Goal: Check status

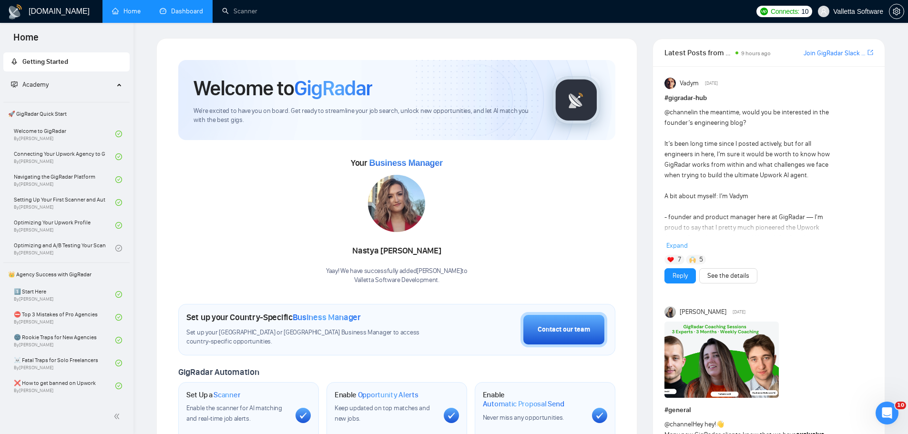
click at [200, 7] on link "Dashboard" at bounding box center [181, 11] width 43 height 8
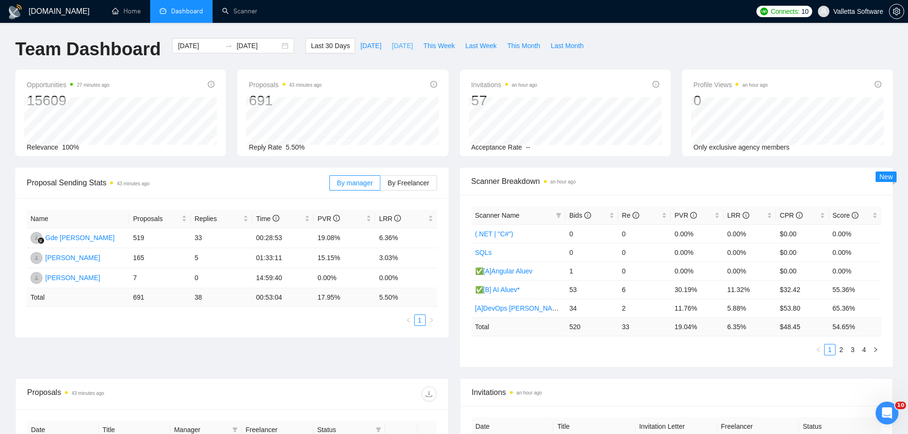
click at [401, 50] on span "[DATE]" at bounding box center [402, 46] width 21 height 10
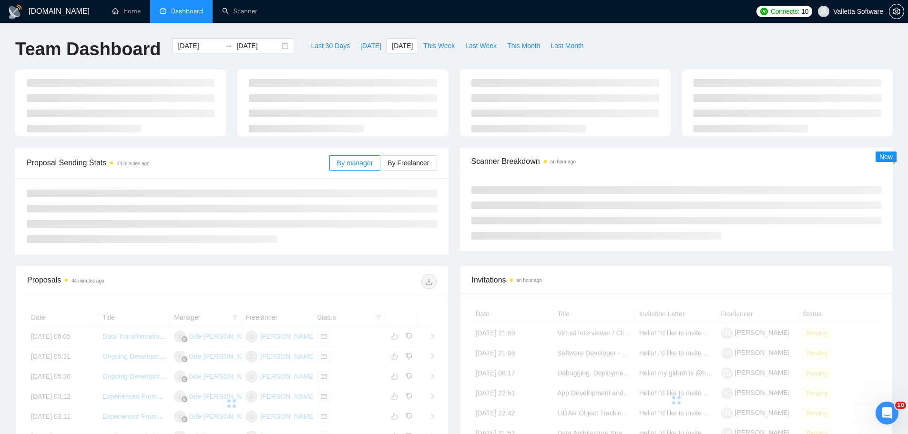
type input "[DATE]"
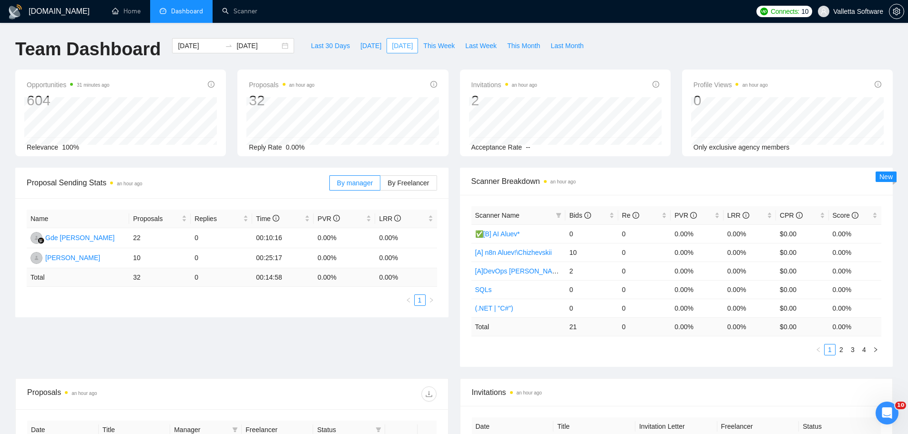
click at [394, 43] on span "[DATE]" at bounding box center [402, 46] width 21 height 10
click at [595, 212] on span "Bids" at bounding box center [588, 215] width 38 height 10
click at [595, 211] on span "Bids" at bounding box center [588, 215] width 38 height 10
click at [431, 45] on span "This Week" at bounding box center [438, 46] width 31 height 10
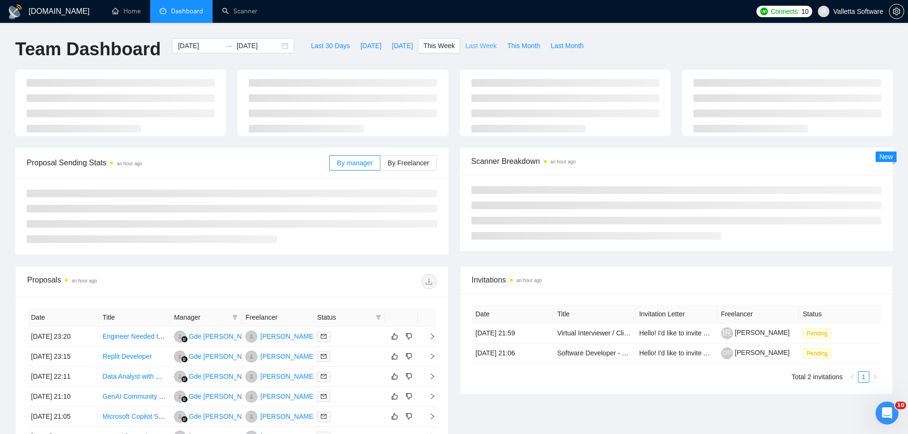
type input "[DATE]"
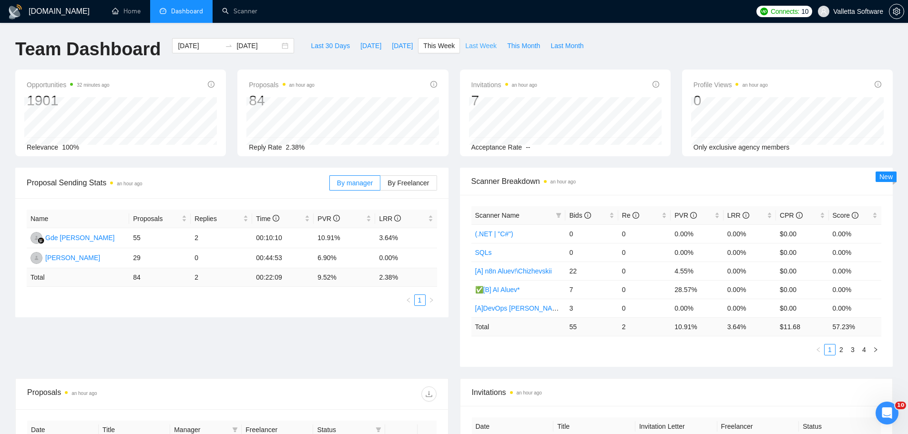
click at [480, 46] on span "Last Week" at bounding box center [480, 46] width 31 height 10
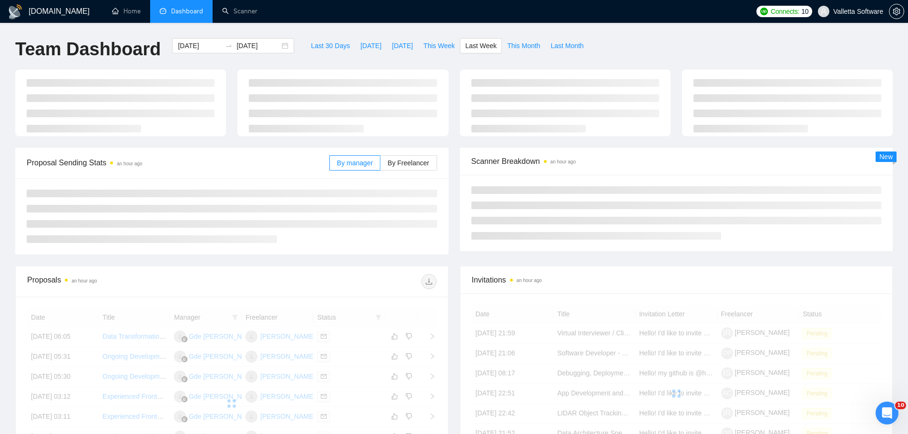
type input "[DATE]"
